Goal: Information Seeking & Learning: Understand process/instructions

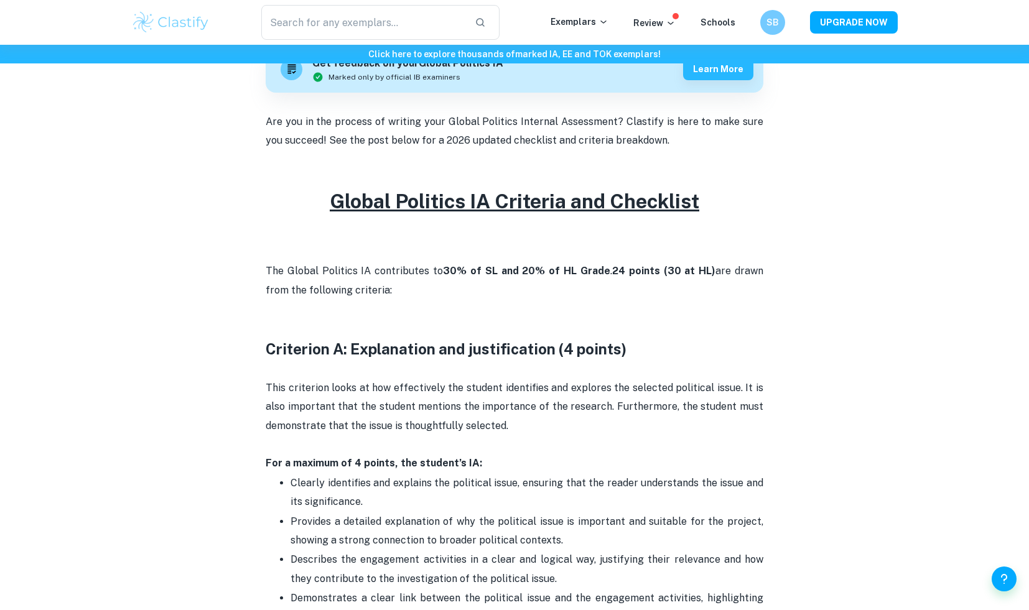
scroll to position [428, 0]
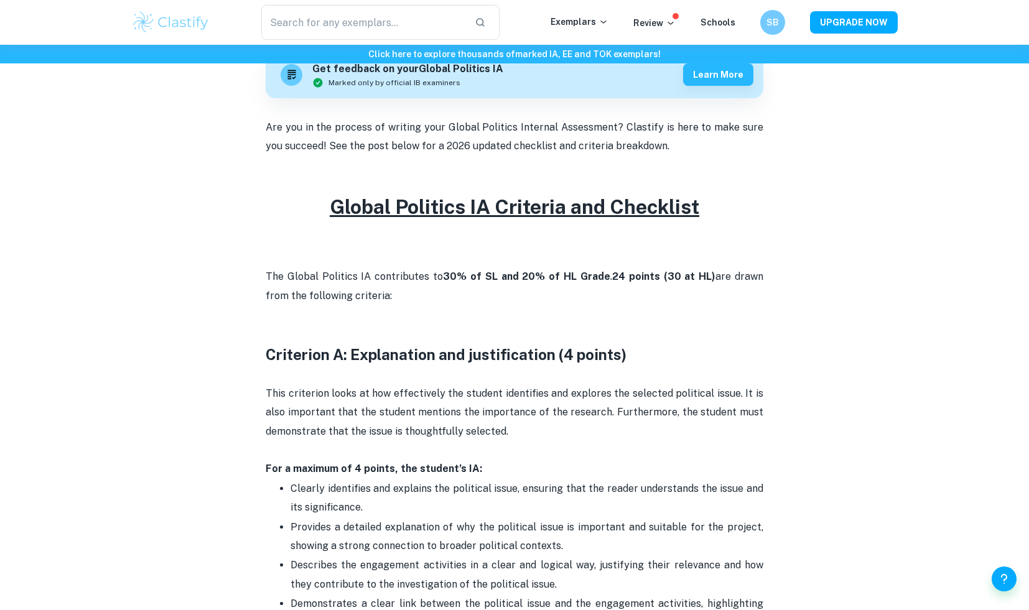
drag, startPoint x: 256, startPoint y: 323, endPoint x: 290, endPoint y: 578, distance: 256.8
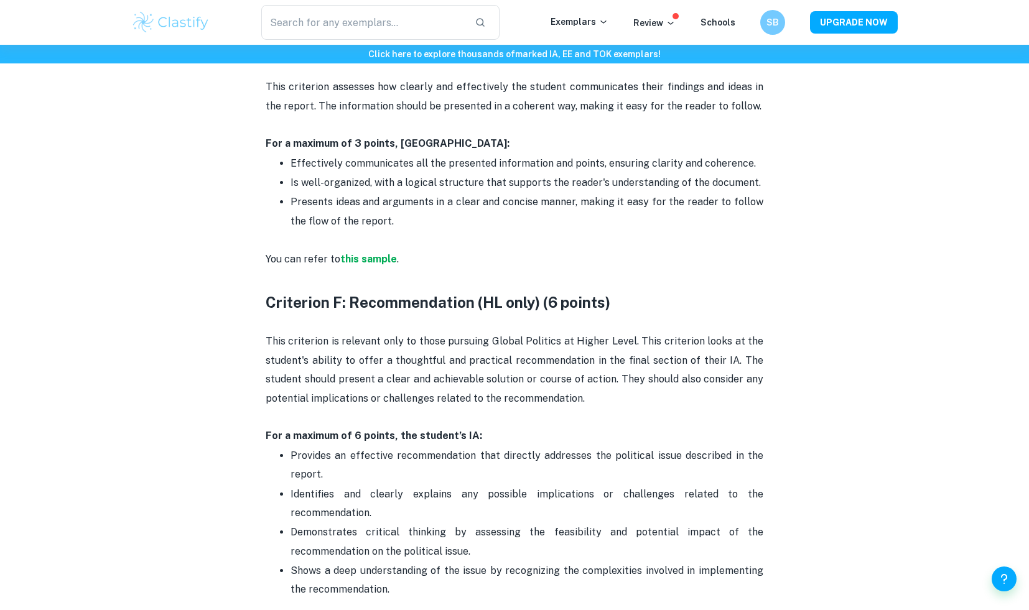
scroll to position [2241, 0]
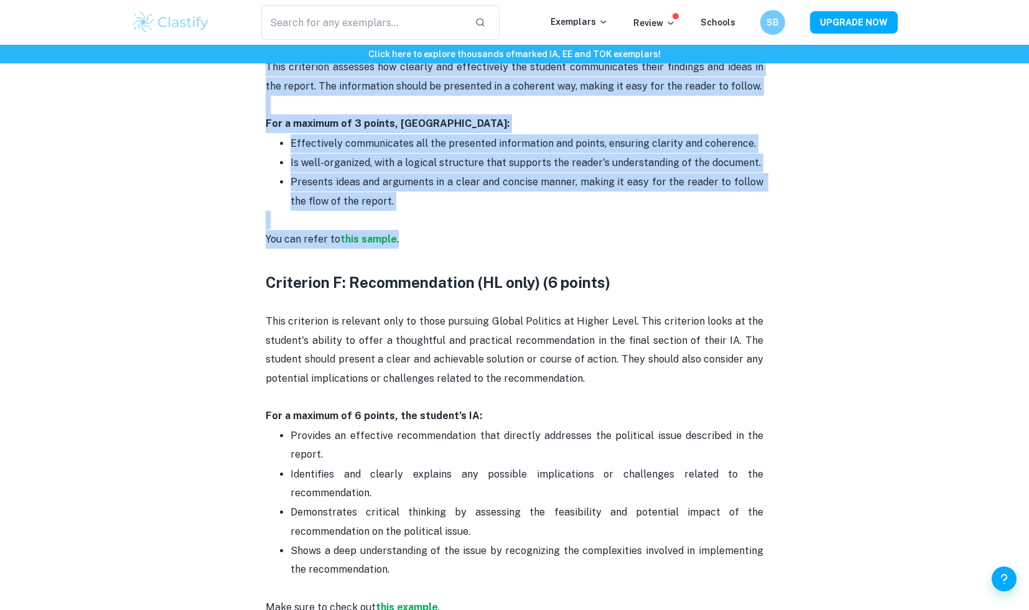
drag, startPoint x: 267, startPoint y: 352, endPoint x: 420, endPoint y: 240, distance: 189.6
copy div "Loremipsu D: Sitametcons adi elitseddoeius (6 tempor) Inci utlaboree dolor ma a…"
click at [475, 229] on p at bounding box center [515, 220] width 498 height 19
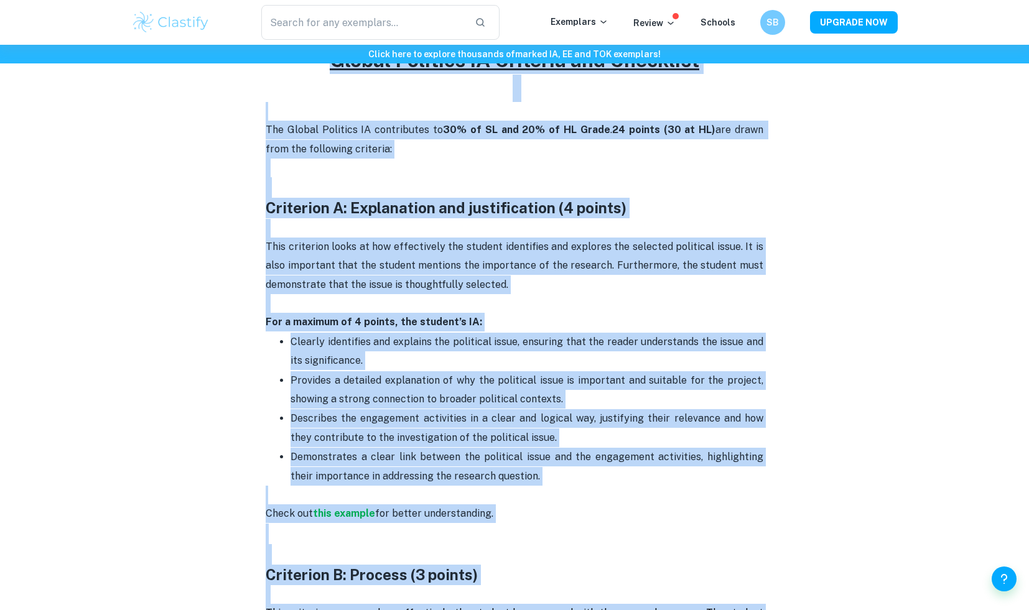
scroll to position [558, 0]
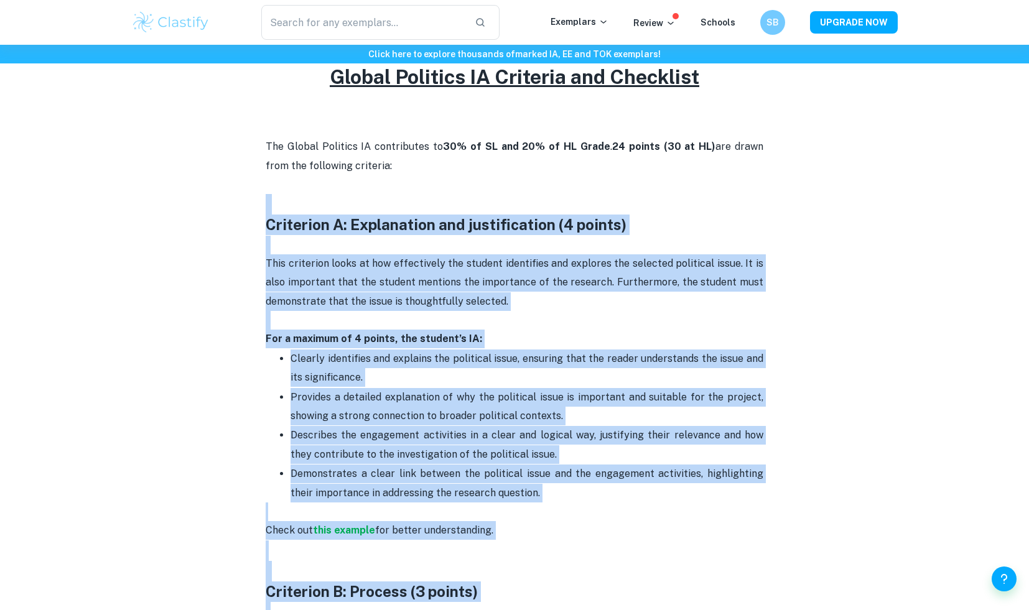
drag, startPoint x: 414, startPoint y: 158, endPoint x: 253, endPoint y: 210, distance: 169.4
copy div "Loremipsu D: Sitametcons adi elitseddoeius (9 tempor) Inci utlaboree dolor ma a…"
